Goal: Task Accomplishment & Management: Manage account settings

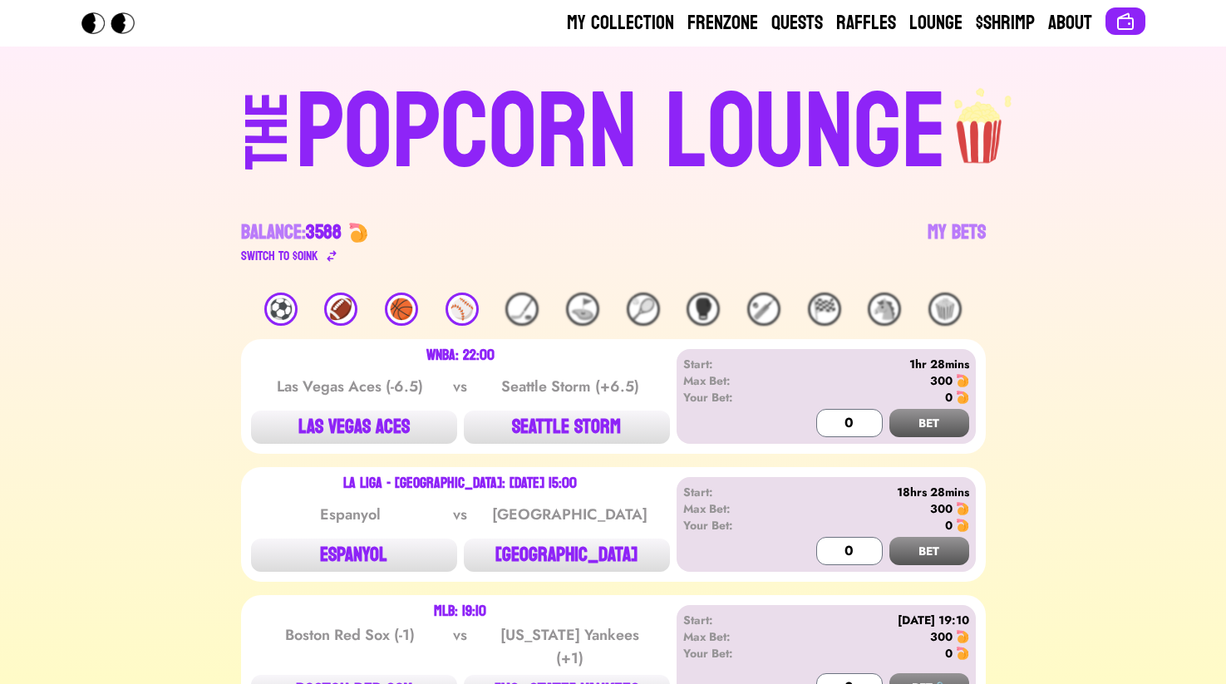
click at [996, 230] on div "THE POPCORN LOUNGE Balance: 3588 Switch to $ OINK My Bets" at bounding box center [613, 170] width 1064 height 246
click at [981, 231] on link "My Bets" at bounding box center [956, 242] width 58 height 47
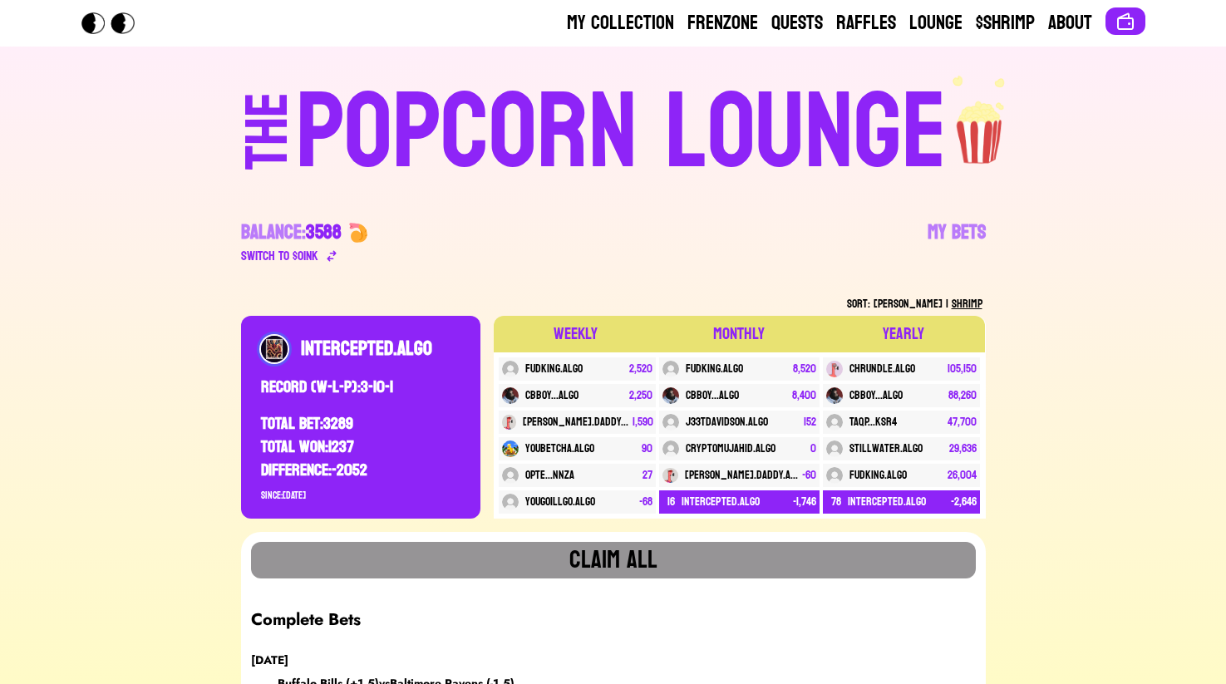
click at [795, 80] on div "POPCORN LOUNGE" at bounding box center [621, 133] width 651 height 106
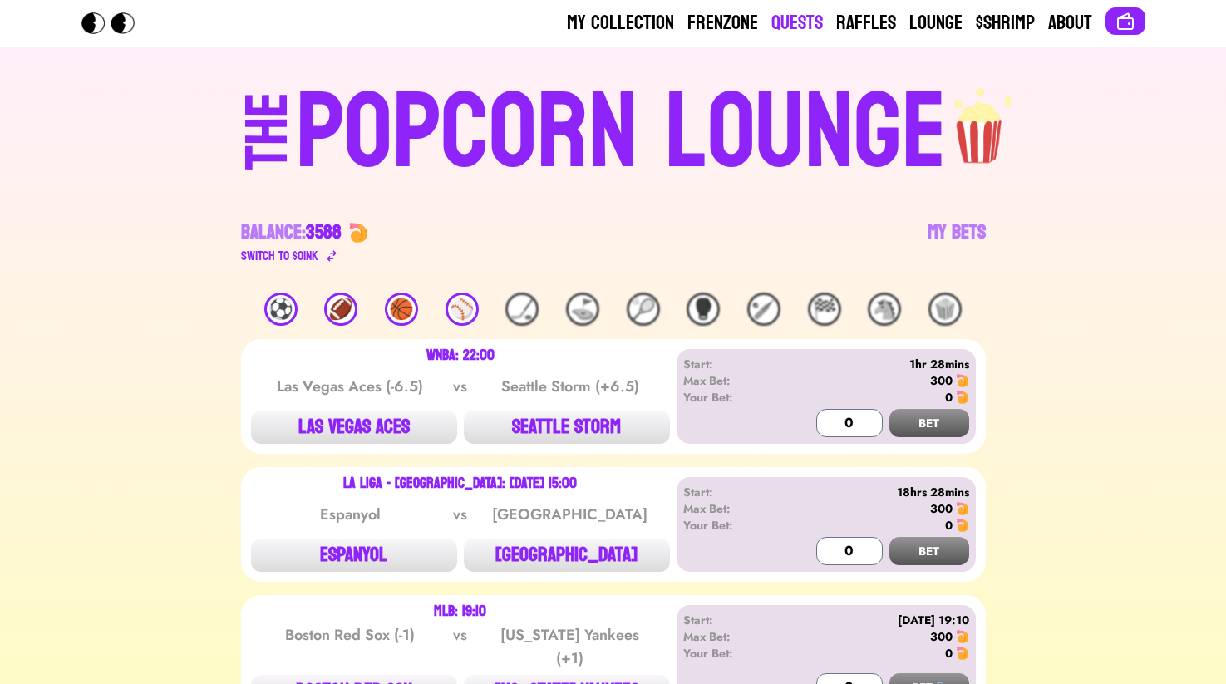
click at [809, 22] on link "Quests" at bounding box center [797, 23] width 52 height 27
